Goal: Find specific fact: Find specific fact

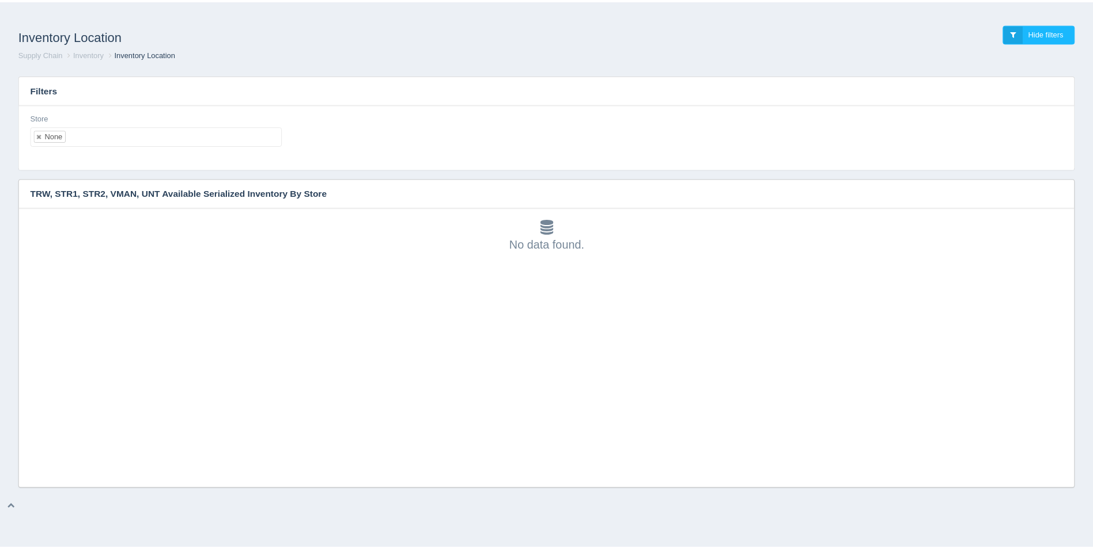
scroll to position [3, 0]
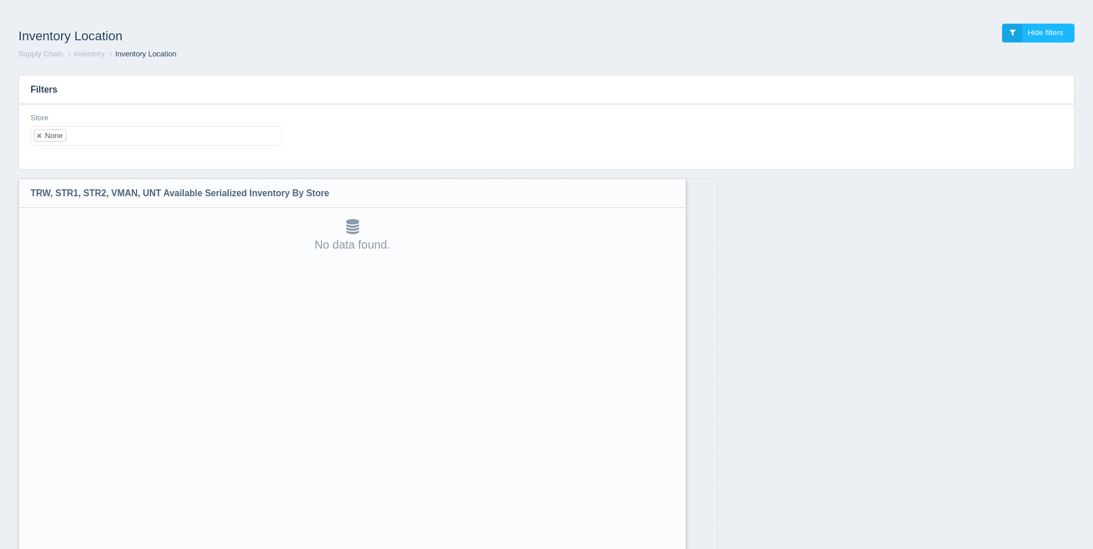
drag, startPoint x: 1074, startPoint y: 486, endPoint x: 675, endPoint y: 579, distance: 409.7
click at [675, 549] on html "Inventory Location Hide filters Supply Chain Inventory Inventory Location Filte…" at bounding box center [546, 304] width 1093 height 609
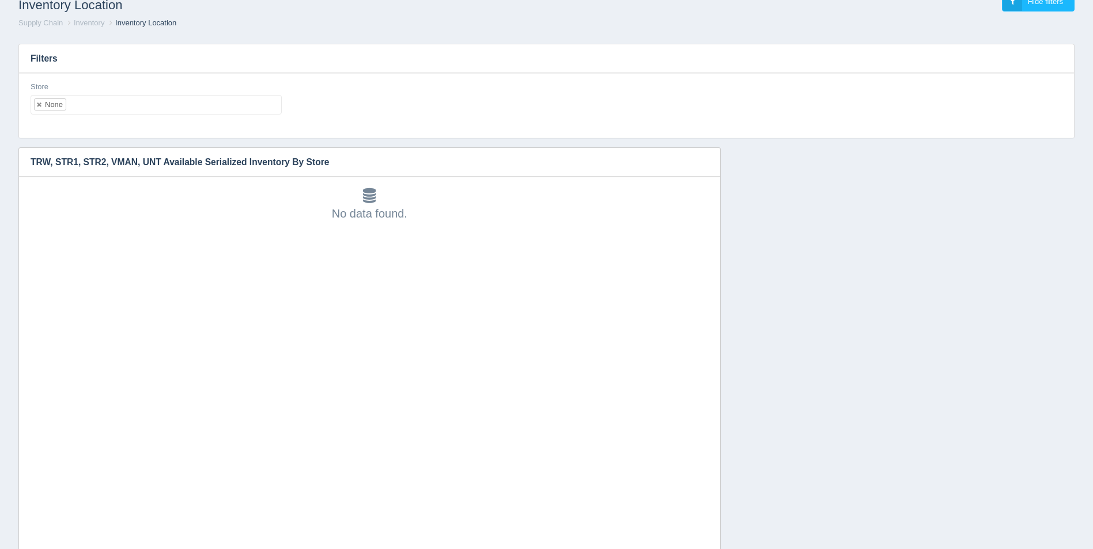
scroll to position [60, 0]
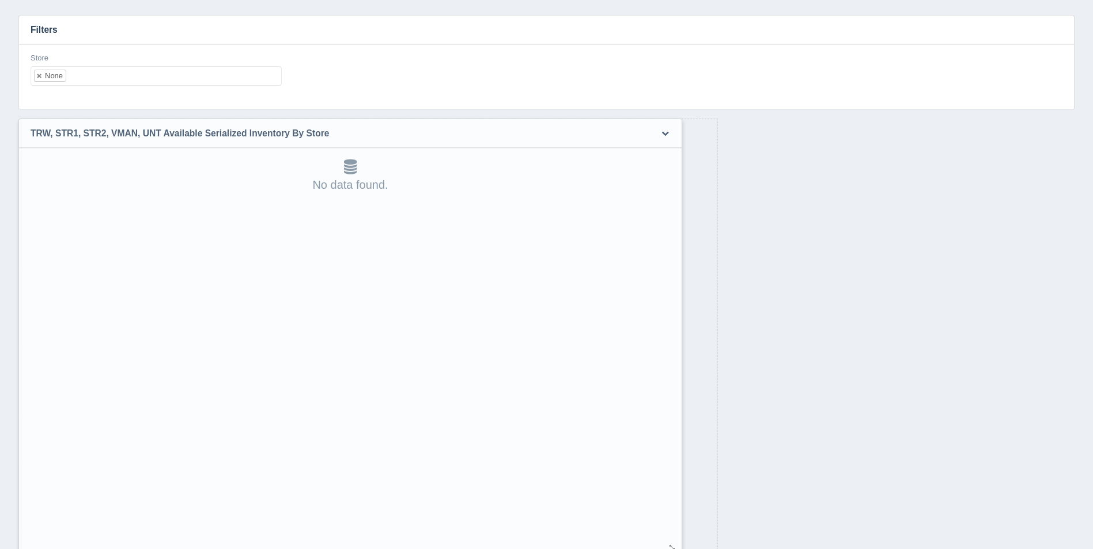
drag, startPoint x: 710, startPoint y: 517, endPoint x: 672, endPoint y: 548, distance: 48.7
click at [672, 548] on div at bounding box center [671, 548] width 9 height 9
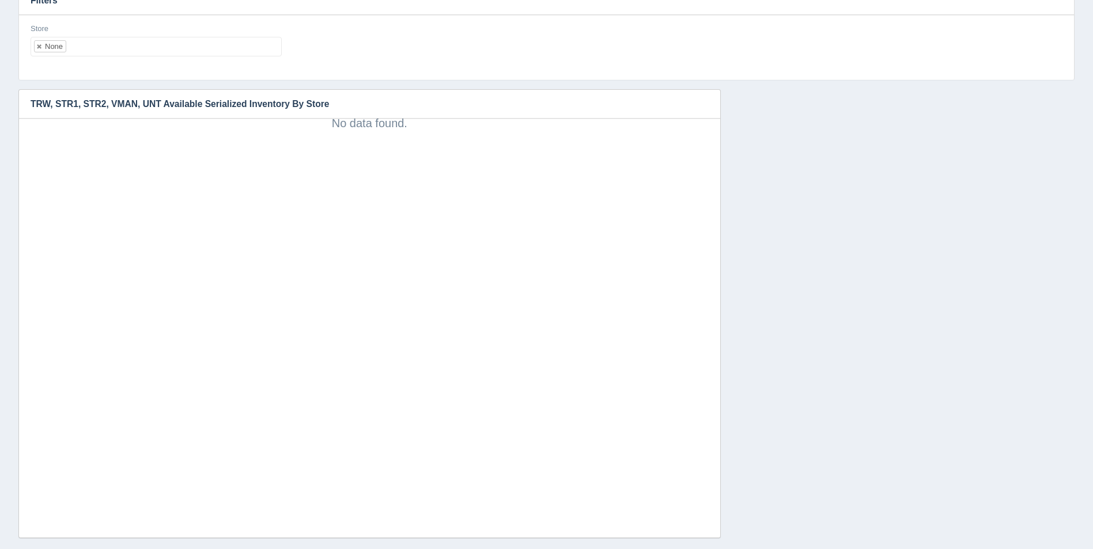
scroll to position [106, 0]
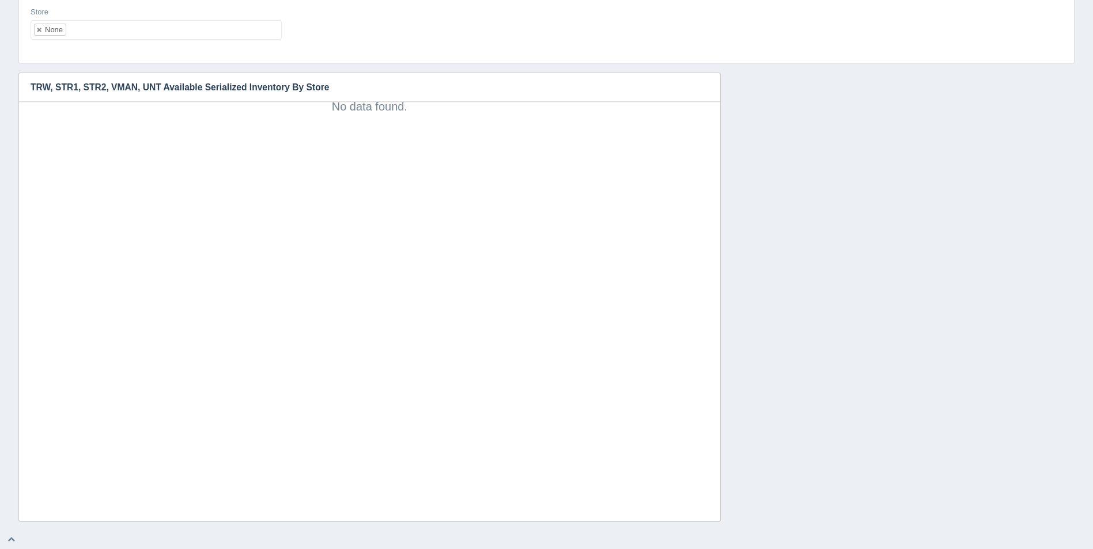
click at [225, 32] on ul "None" at bounding box center [156, 30] width 251 height 20
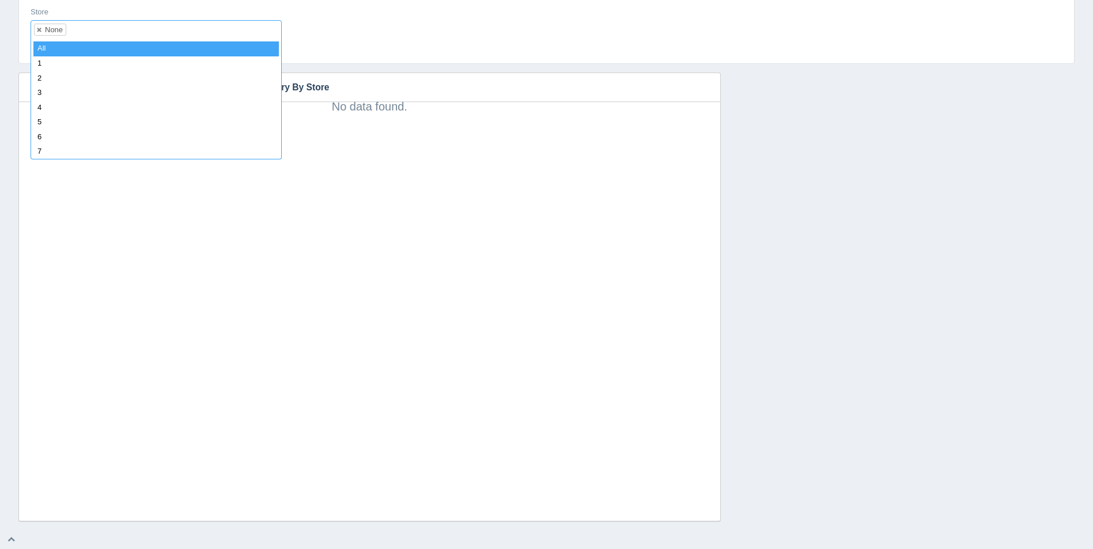
select select
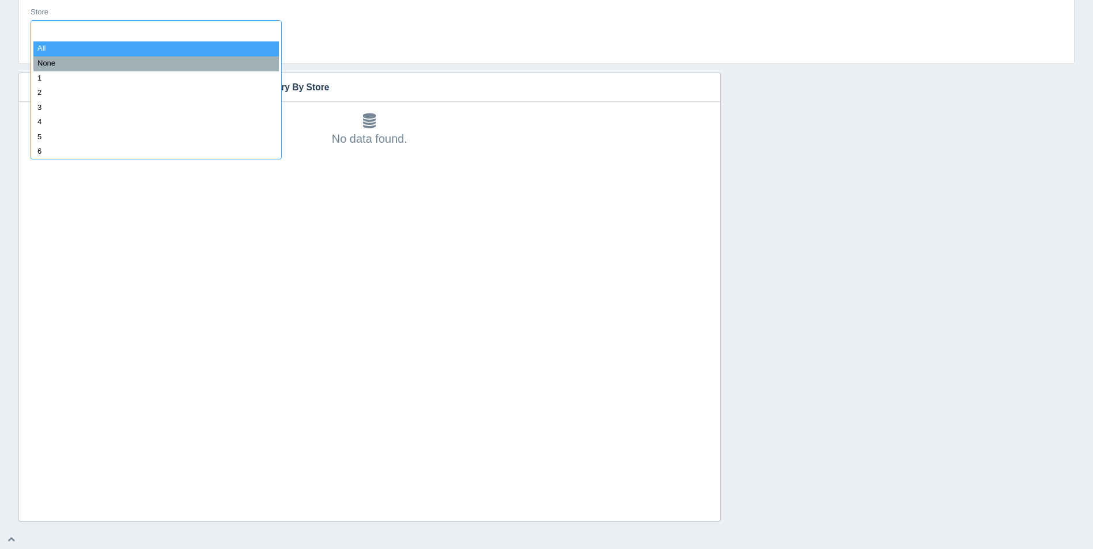
type input "8"
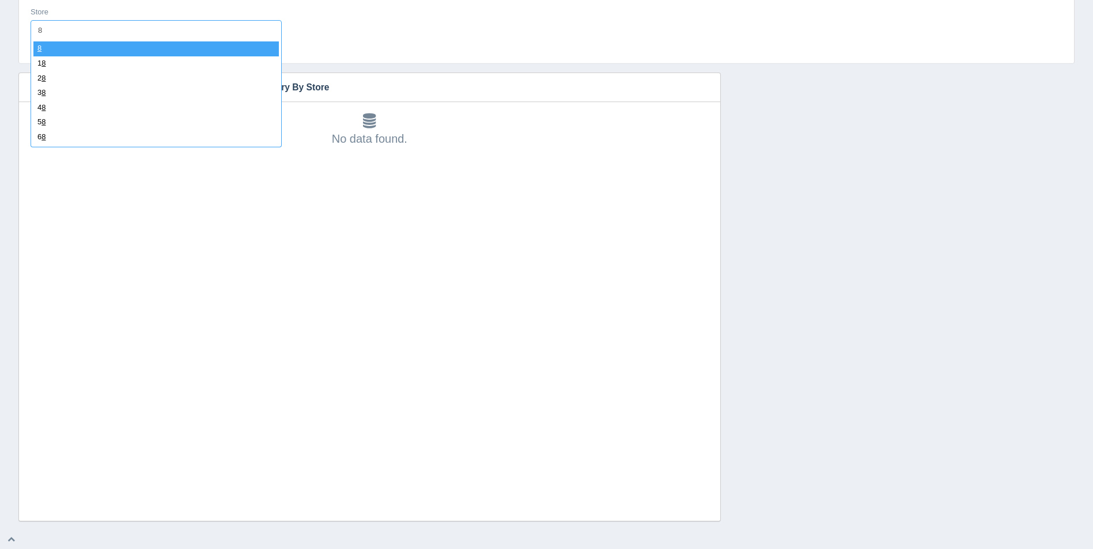
select select "8"
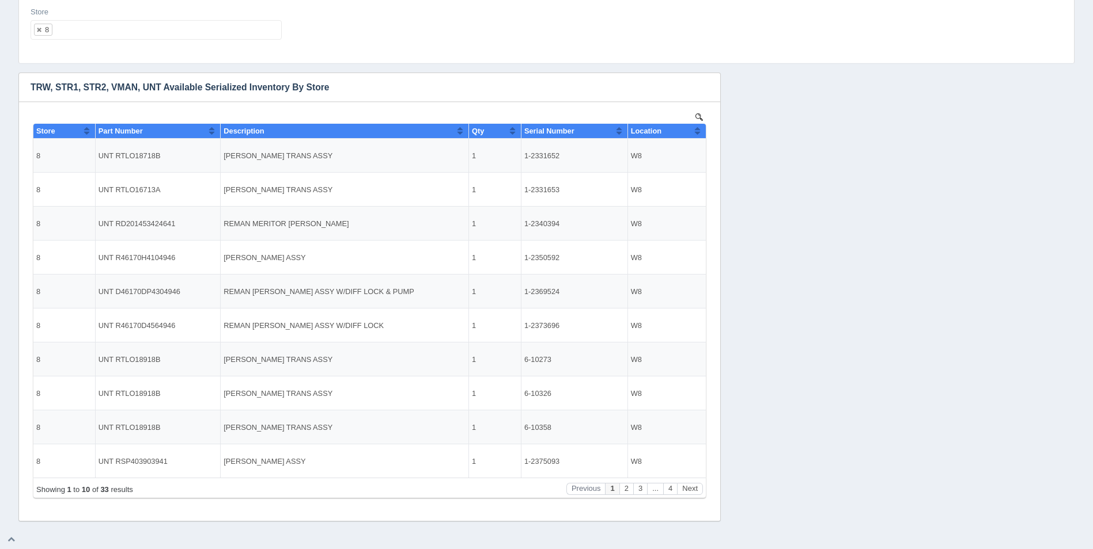
scroll to position [0, 0]
click at [697, 130] on button "Sort column ascending" at bounding box center [696, 131] width 7 height 14
click at [697, 130] on button "Sort column descending" at bounding box center [696, 131] width 7 height 14
click at [697, 130] on button "Sort column ascending" at bounding box center [696, 131] width 7 height 14
click at [553, 154] on td "1-2382148" at bounding box center [574, 156] width 107 height 34
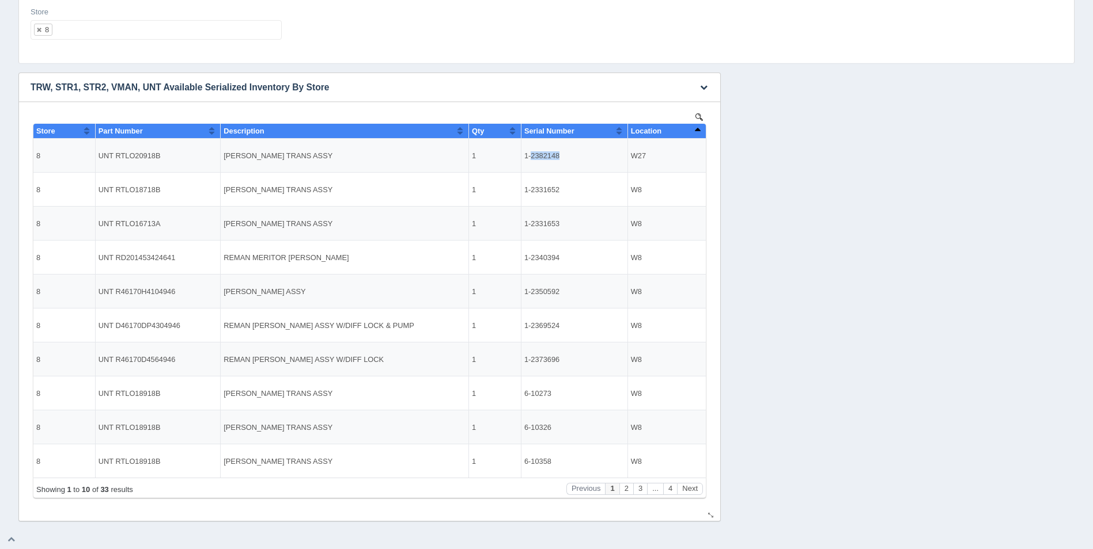
click at [553, 154] on td "1-2382148" at bounding box center [574, 156] width 107 height 34
copy td "2382148"
click at [116, 54] on div "Store 8 All None 1 2 3 4 5 6 7 8 9 10 11 12 13 14 15 16 17 18 19 20 21 22 23 24…" at bounding box center [546, 30] width 1055 height 65
click at [697, 128] on button "Sort column descending" at bounding box center [696, 131] width 7 height 14
click at [185, 31] on ul "8" at bounding box center [156, 30] width 251 height 20
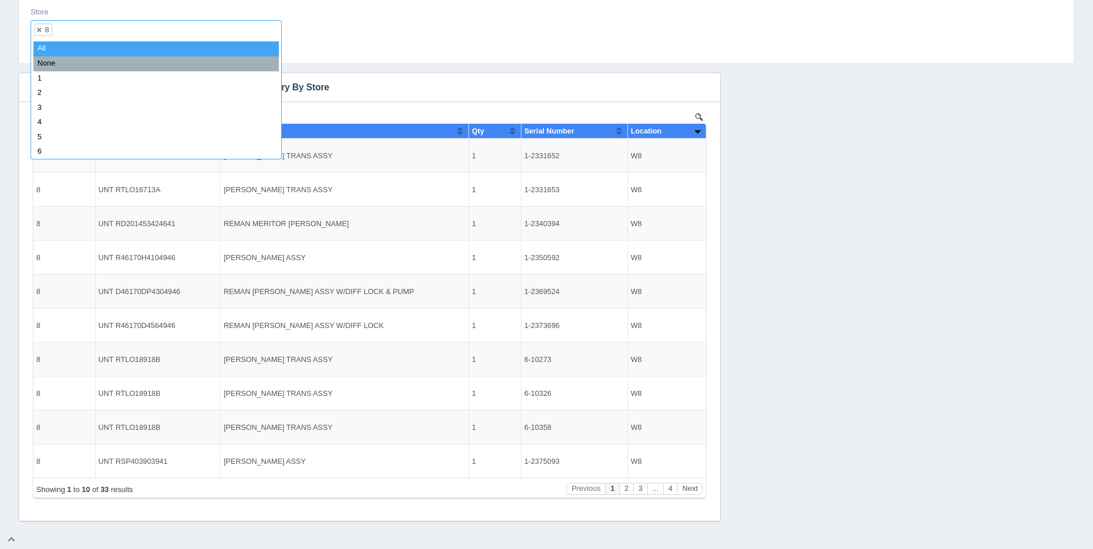
select select
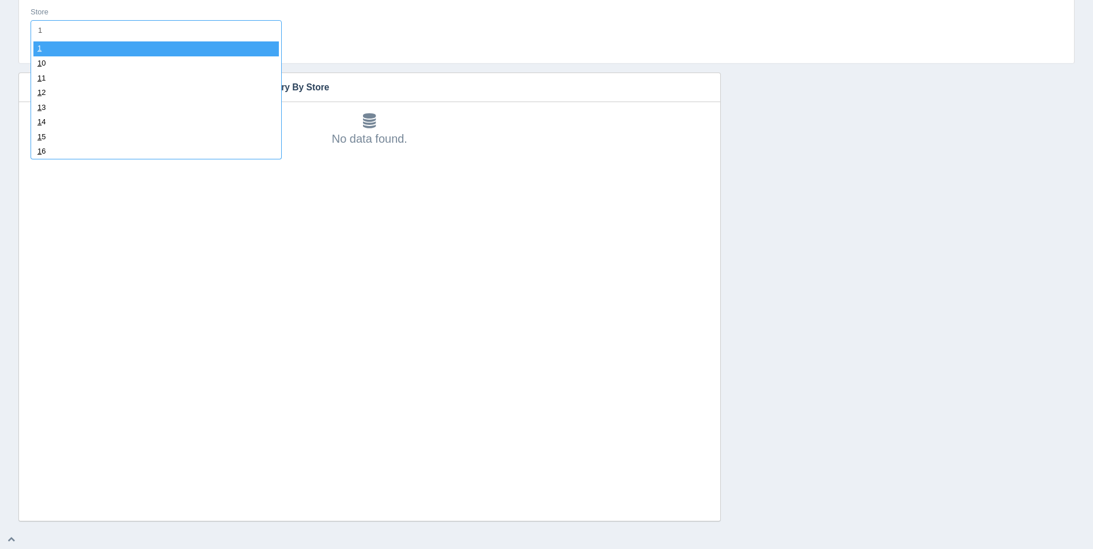
type input "11"
select select "11"
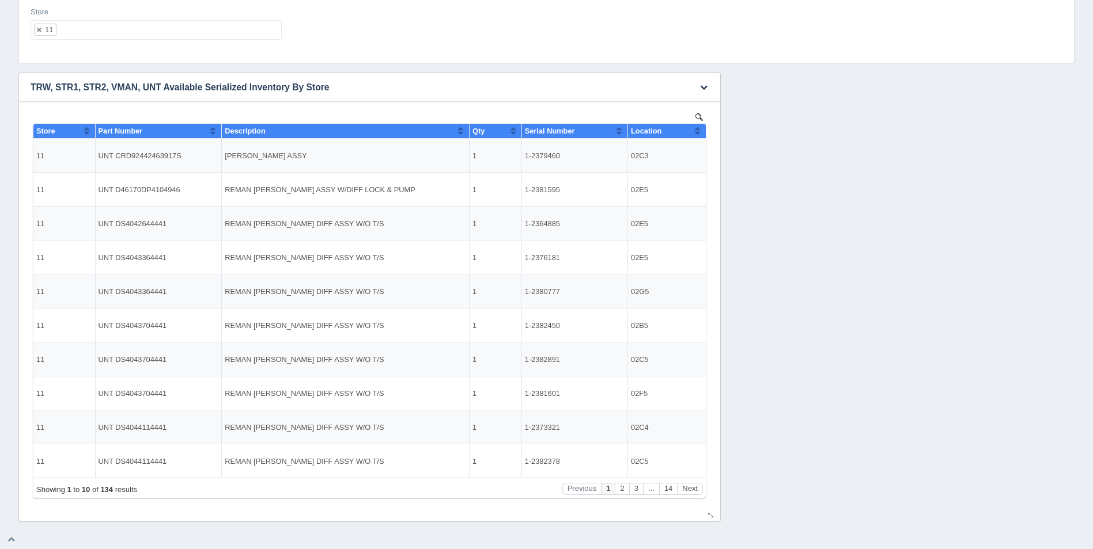
click at [697, 131] on button "Sort column ascending" at bounding box center [696, 131] width 7 height 14
click at [697, 131] on button "Sort column descending" at bounding box center [696, 131] width 7 height 14
click at [77, 54] on div "Store 11 All None 1 2 3 4 5 6 7 8 9 10 11 12 13 14 15 16 17 18 19 20 21 22 23 2…" at bounding box center [546, 30] width 1055 height 65
